Goal: Use online tool/utility: Utilize a website feature to perform a specific function

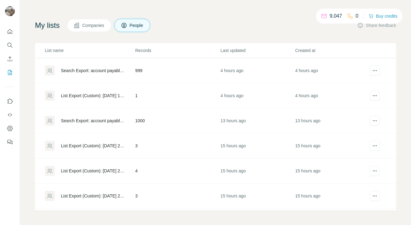
scroll to position [74, 0]
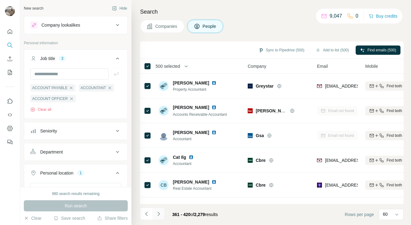
click at [160, 212] on icon "Navigate to next page" at bounding box center [158, 214] width 6 height 6
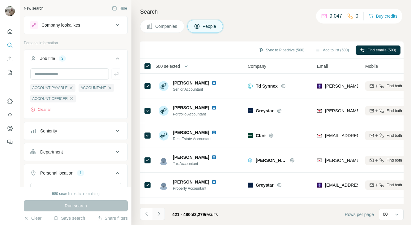
click at [160, 212] on icon "Navigate to next page" at bounding box center [158, 214] width 6 height 6
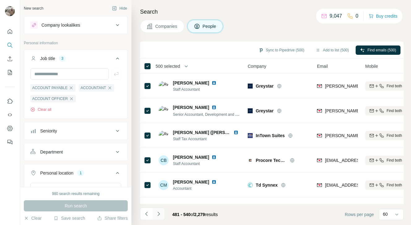
click at [160, 212] on icon "Navigate to next page" at bounding box center [158, 214] width 6 height 6
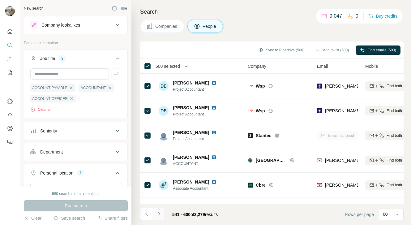
click at [160, 212] on icon "Navigate to next page" at bounding box center [158, 214] width 6 height 6
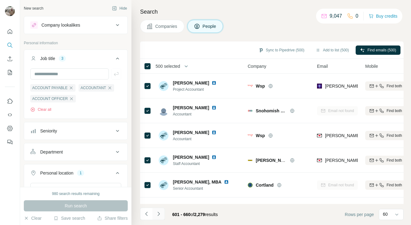
click at [160, 212] on icon "Navigate to next page" at bounding box center [158, 214] width 6 height 6
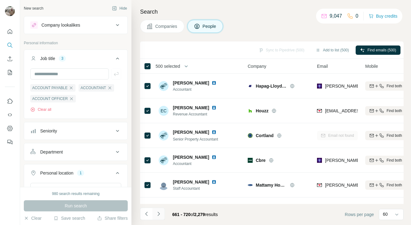
click at [160, 212] on icon "Navigate to next page" at bounding box center [158, 214] width 6 height 6
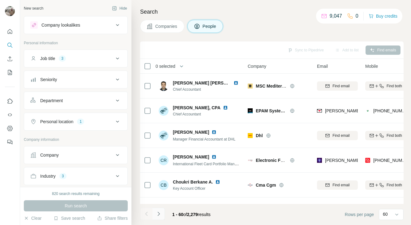
click at [159, 211] on icon "Navigate to next page" at bounding box center [158, 214] width 6 height 6
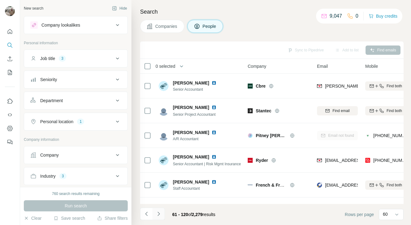
click at [159, 211] on icon "Navigate to next page" at bounding box center [158, 214] width 6 height 6
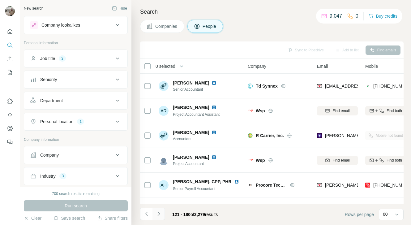
click at [159, 211] on icon "Navigate to next page" at bounding box center [158, 214] width 6 height 6
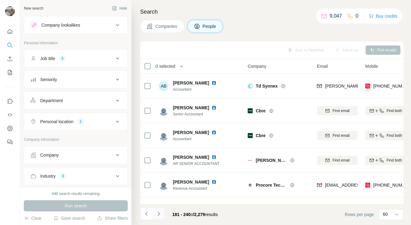
click at [159, 211] on icon "Navigate to next page" at bounding box center [158, 214] width 6 height 6
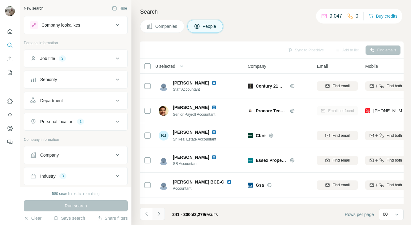
click at [159, 211] on icon "Navigate to next page" at bounding box center [158, 214] width 6 height 6
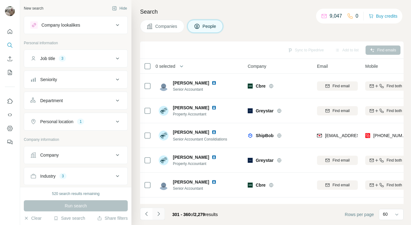
click at [159, 211] on icon "Navigate to next page" at bounding box center [158, 214] width 6 height 6
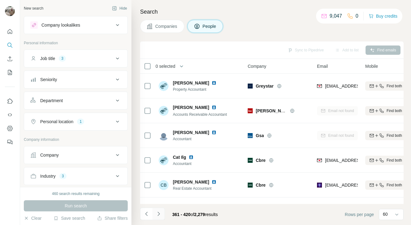
click at [159, 211] on icon "Navigate to next page" at bounding box center [158, 214] width 6 height 6
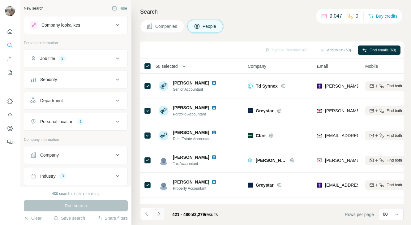
click at [160, 214] on icon "Navigate to next page" at bounding box center [158, 214] width 6 height 6
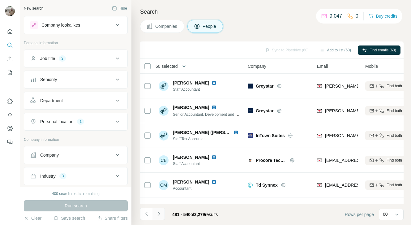
click at [160, 214] on icon "Navigate to next page" at bounding box center [158, 214] width 6 height 6
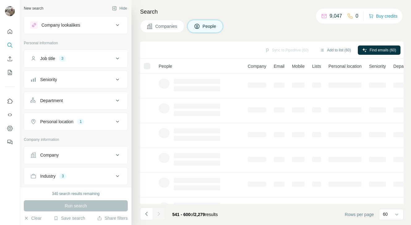
click at [160, 214] on icon "Navigate to next page" at bounding box center [158, 214] width 6 height 6
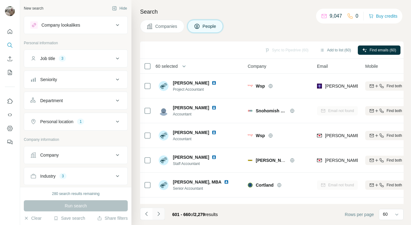
click at [160, 214] on icon "Navigate to next page" at bounding box center [158, 214] width 6 height 6
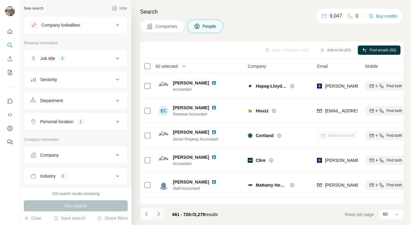
click at [160, 214] on icon "Navigate to next page" at bounding box center [158, 214] width 6 height 6
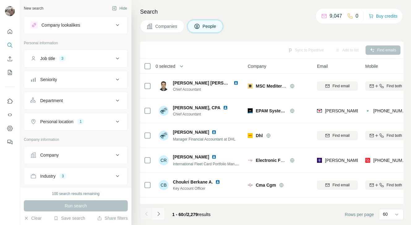
click at [158, 212] on icon "Navigate to next page" at bounding box center [158, 214] width 6 height 6
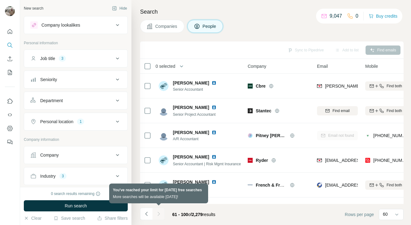
click at [160, 213] on div at bounding box center [158, 213] width 12 height 12
click at [157, 212] on div at bounding box center [158, 213] width 12 height 12
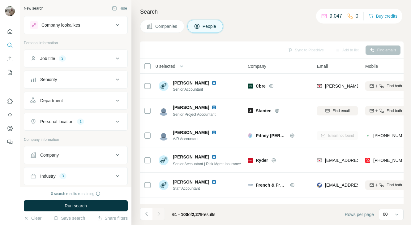
click at [59, 121] on div "Personal location" at bounding box center [56, 121] width 33 height 6
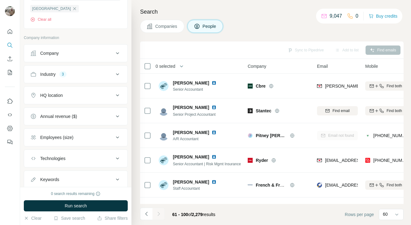
scroll to position [126, 0]
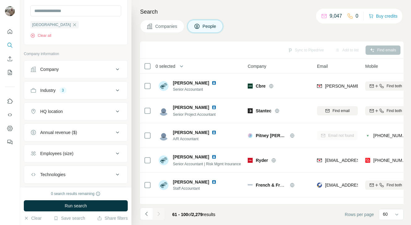
click at [90, 92] on div "Industry 3" at bounding box center [71, 90] width 83 height 6
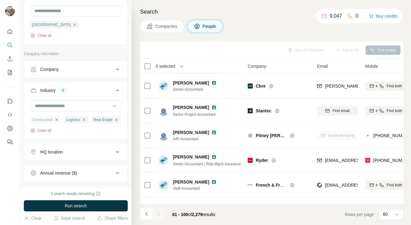
click at [59, 121] on icon "button" at bounding box center [56, 119] width 5 height 5
click at [54, 120] on icon "button" at bounding box center [55, 119] width 5 height 5
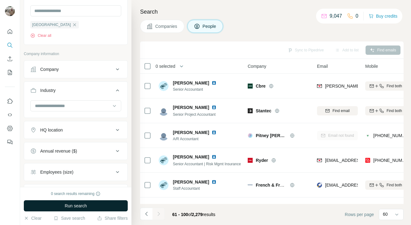
click at [73, 204] on span "Run search" at bounding box center [76, 205] width 22 height 6
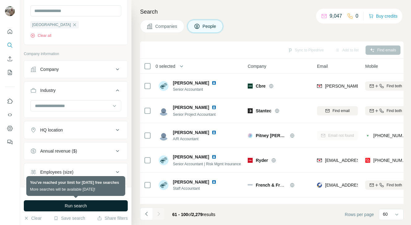
click at [73, 204] on span "Run search" at bounding box center [76, 205] width 22 height 6
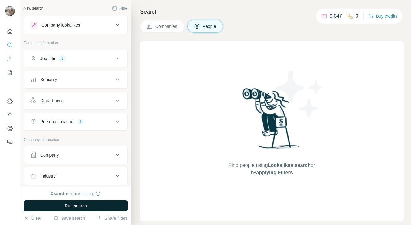
click at [72, 205] on span "Run search" at bounding box center [76, 205] width 22 height 6
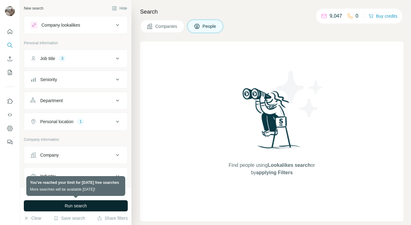
click at [72, 205] on span "Run search" at bounding box center [76, 205] width 22 height 6
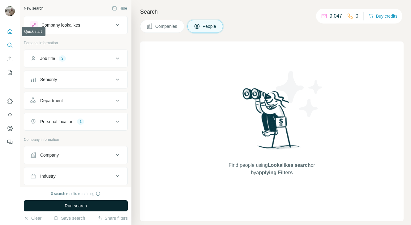
click at [10, 33] on icon "Quick start" at bounding box center [10, 31] width 5 height 5
